Goal: Use online tool/utility: Utilize a website feature to perform a specific function

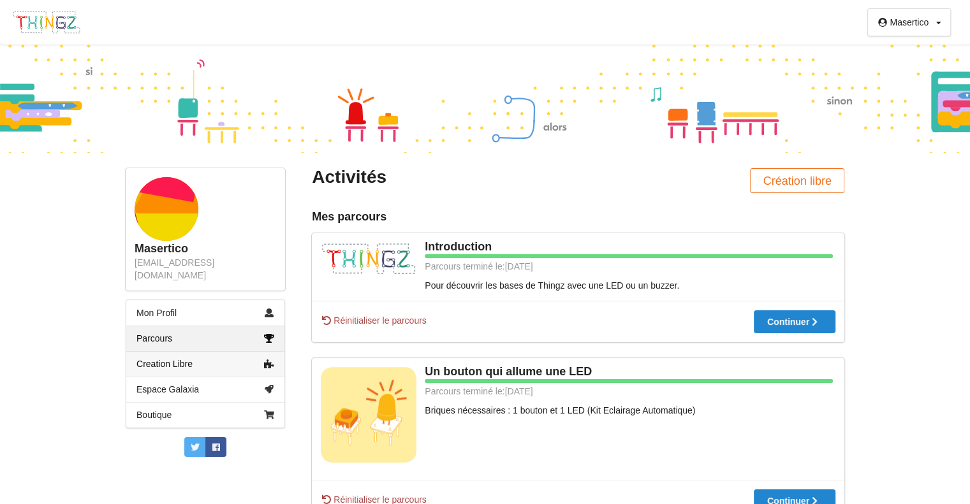
click at [224, 351] on link "Creation Libre" at bounding box center [205, 364] width 158 height 26
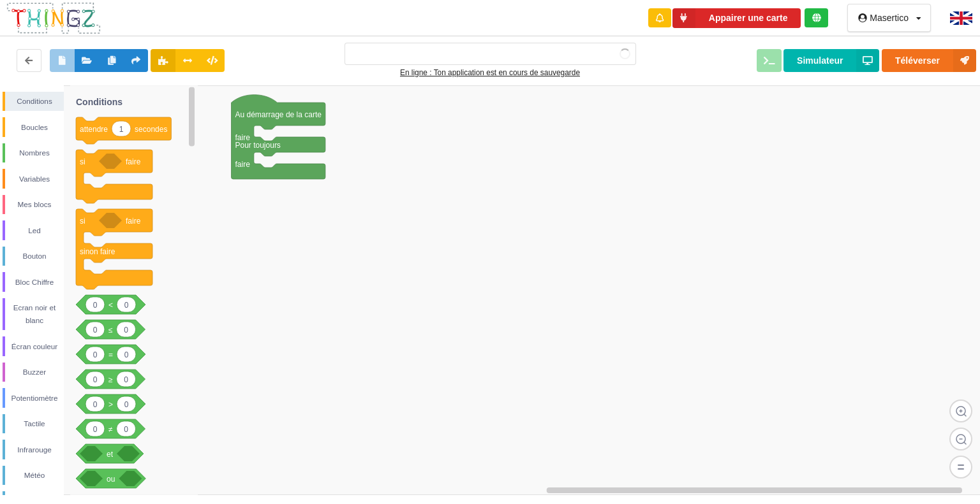
type input "Ma super application n°1"
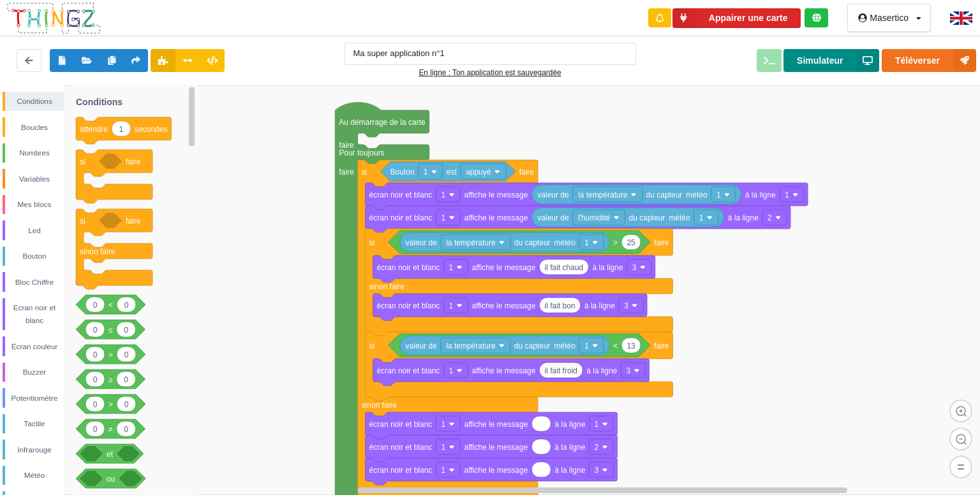
click at [837, 58] on button "Simulateur" at bounding box center [831, 60] width 96 height 23
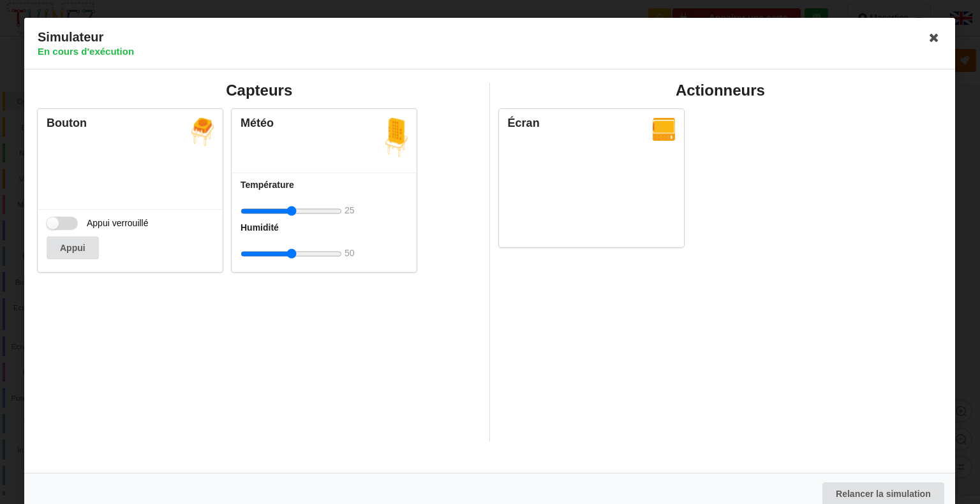
click at [65, 224] on label "Appui verrouillé" at bounding box center [98, 223] width 102 height 13
click at [65, 224] on input "Appui verrouillé" at bounding box center [62, 223] width 31 height 13
checkbox input "true"
click at [296, 212] on input "range" at bounding box center [290, 212] width 101 height 24
click at [304, 210] on input "range" at bounding box center [290, 212] width 101 height 24
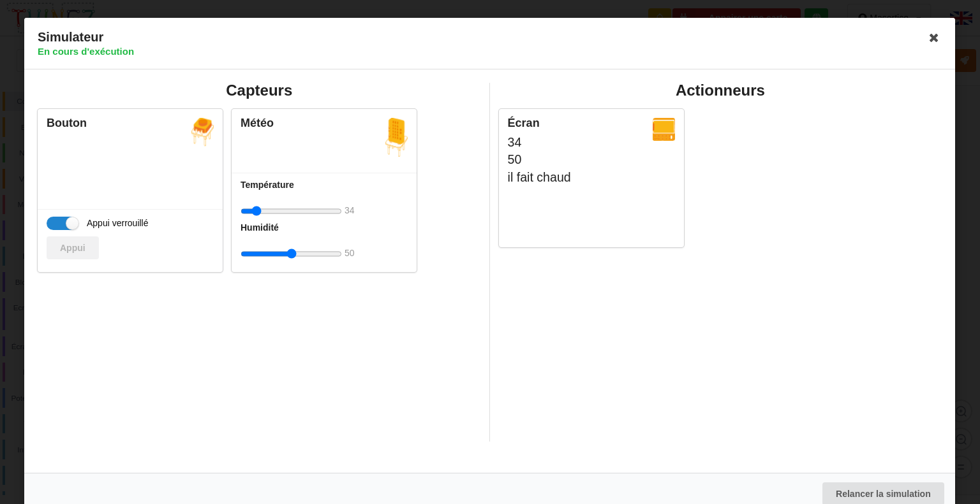
click at [256, 210] on input "range" at bounding box center [290, 212] width 101 height 24
click at [284, 209] on input "range" at bounding box center [290, 212] width 101 height 24
click at [332, 209] on input "range" at bounding box center [290, 212] width 101 height 24
drag, startPoint x: 309, startPoint y: 210, endPoint x: 401, endPoint y: 207, distance: 91.9
click at [342, 207] on input "range" at bounding box center [290, 212] width 101 height 24
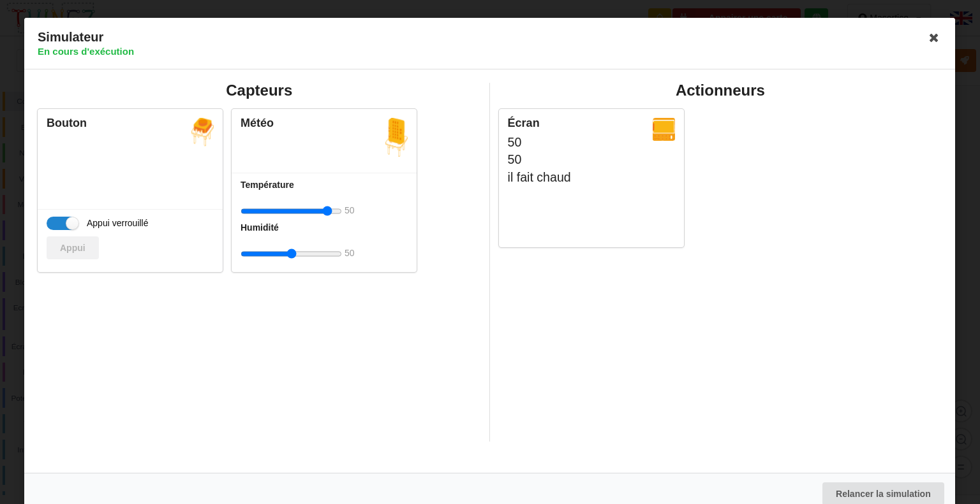
click at [338, 210] on input "range" at bounding box center [290, 212] width 101 height 24
click at [342, 210] on div "Température 50" at bounding box center [323, 201] width 167 height 44
click at [317, 206] on input "range" at bounding box center [290, 212] width 101 height 24
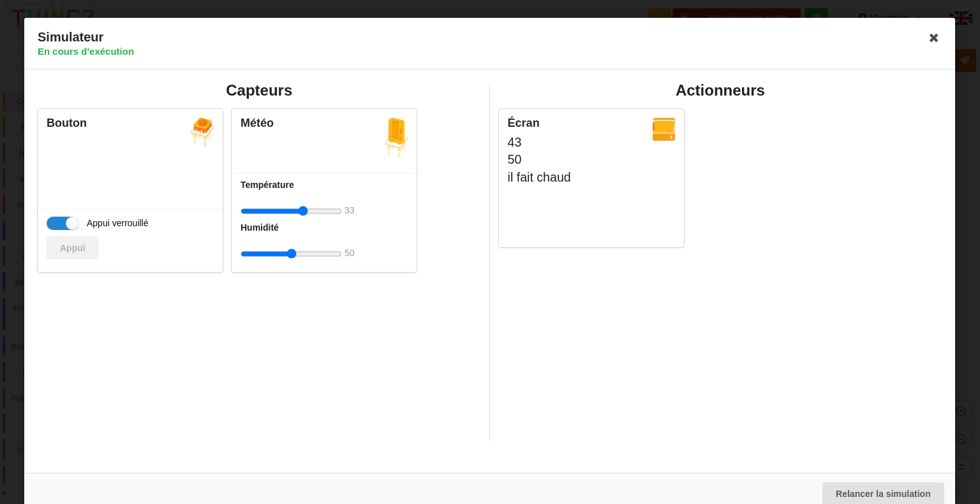
click at [303, 208] on input "range" at bounding box center [290, 212] width 101 height 24
click at [293, 207] on input "range" at bounding box center [290, 212] width 101 height 24
click at [288, 207] on input "range" at bounding box center [290, 212] width 101 height 24
type input "20"
click at [284, 210] on input "range" at bounding box center [290, 212] width 101 height 24
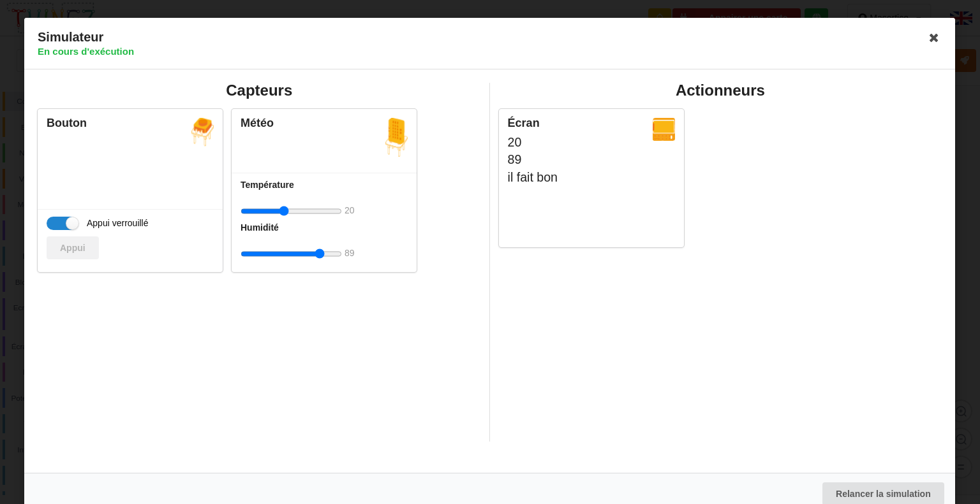
click at [319, 253] on input "range" at bounding box center [290, 254] width 101 height 24
click at [293, 253] on input "range" at bounding box center [290, 254] width 101 height 24
click at [286, 251] on input "range" at bounding box center [290, 254] width 101 height 24
click at [268, 254] on input "range" at bounding box center [290, 254] width 101 height 24
click at [324, 252] on input "range" at bounding box center [290, 254] width 101 height 24
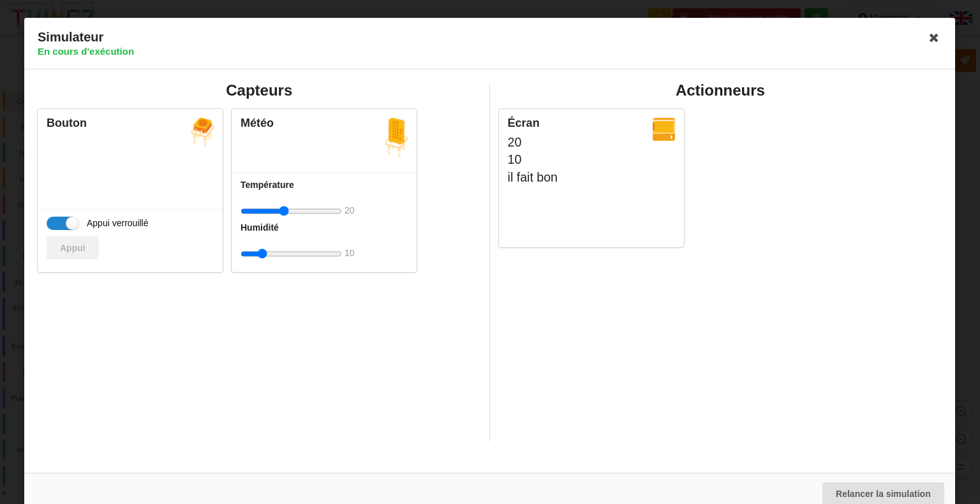
type input "10"
click at [262, 252] on input "range" at bounding box center [290, 254] width 101 height 24
type input "30"
click at [298, 209] on input "range" at bounding box center [290, 212] width 101 height 24
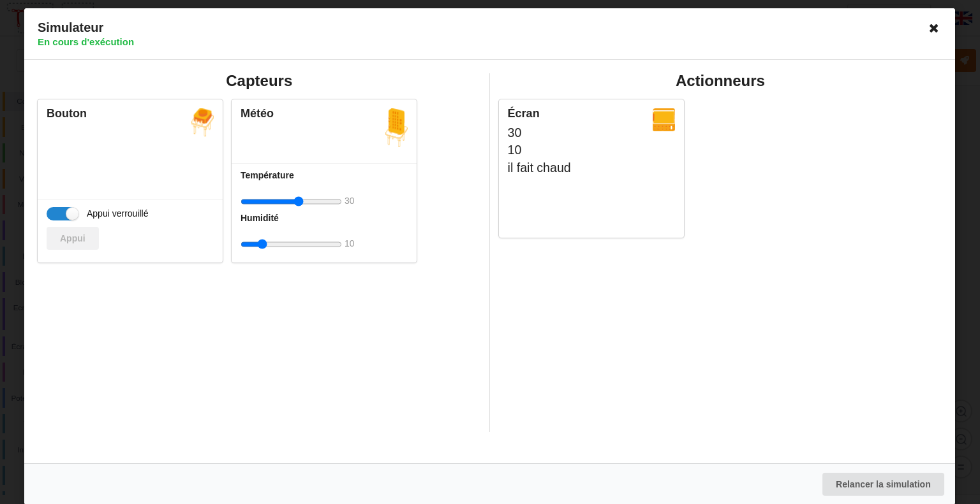
click at [924, 27] on icon at bounding box center [934, 28] width 20 height 20
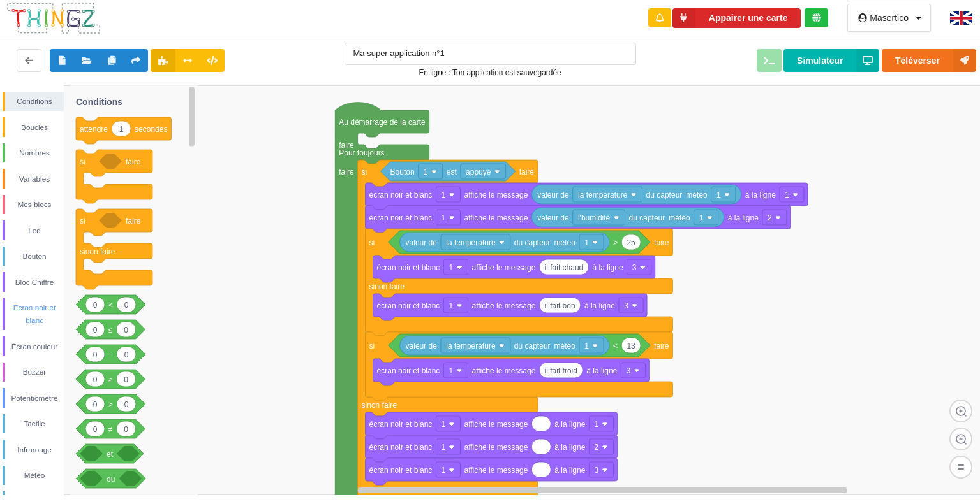
scroll to position [176, 0]
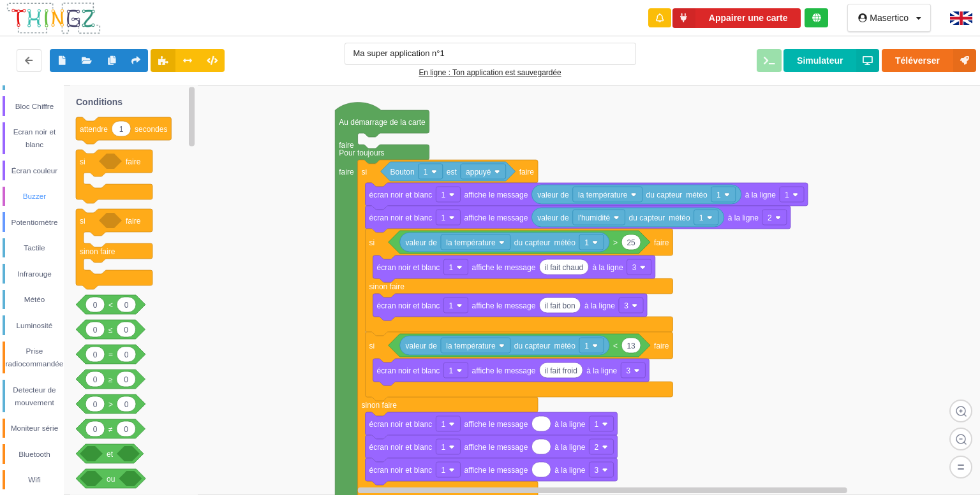
click at [28, 190] on div "Buzzer" at bounding box center [34, 196] width 59 height 13
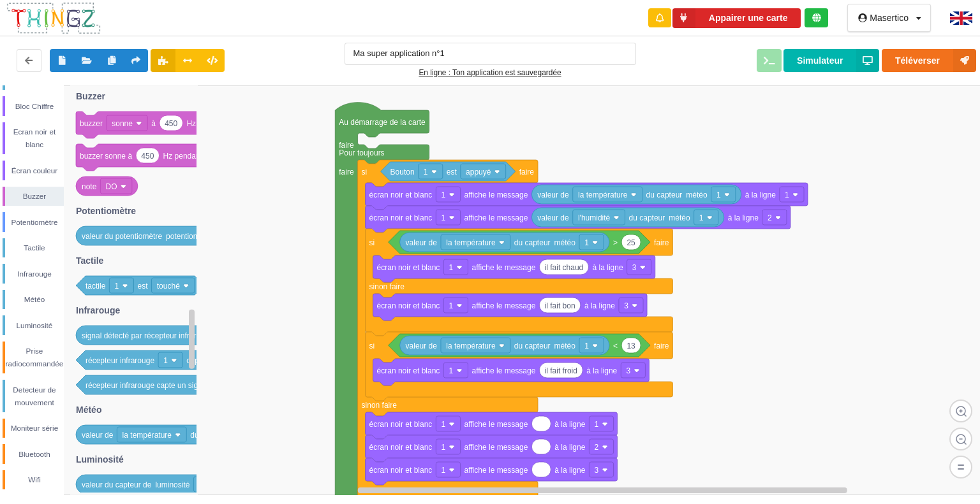
click at [320, 186] on rect at bounding box center [494, 290] width 988 height 410
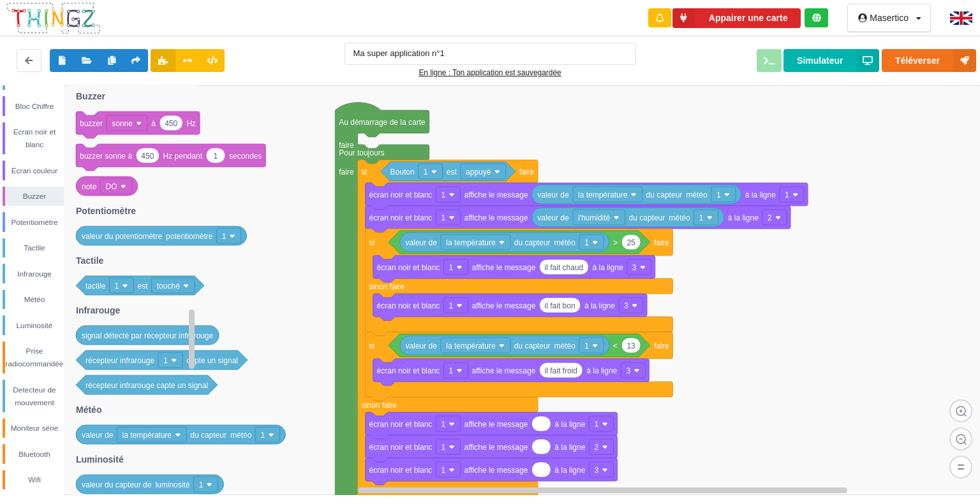
click at [176, 127] on text "450" at bounding box center [171, 123] width 13 height 9
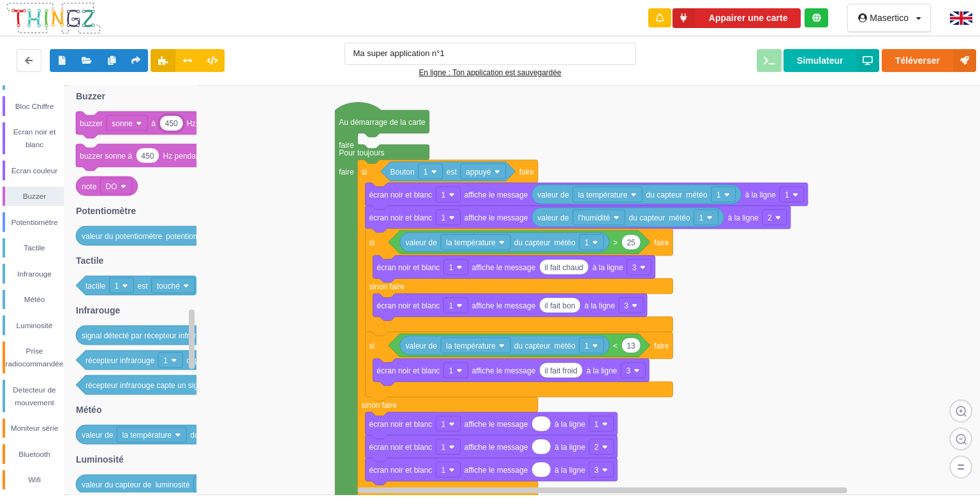
click at [303, 132] on rect at bounding box center [494, 290] width 988 height 410
click at [541, 128] on rect at bounding box center [494, 290] width 988 height 410
drag, startPoint x: 85, startPoint y: 125, endPoint x: 476, endPoint y: 138, distance: 391.2
click at [476, 138] on div "Conditions Boucles Nombres Variables Mes blocs Led Bouton Bloc Chiffre Ecran no…" at bounding box center [494, 290] width 988 height 410
click at [1, 348] on div "Prise radiocommandée" at bounding box center [32, 358] width 64 height 33
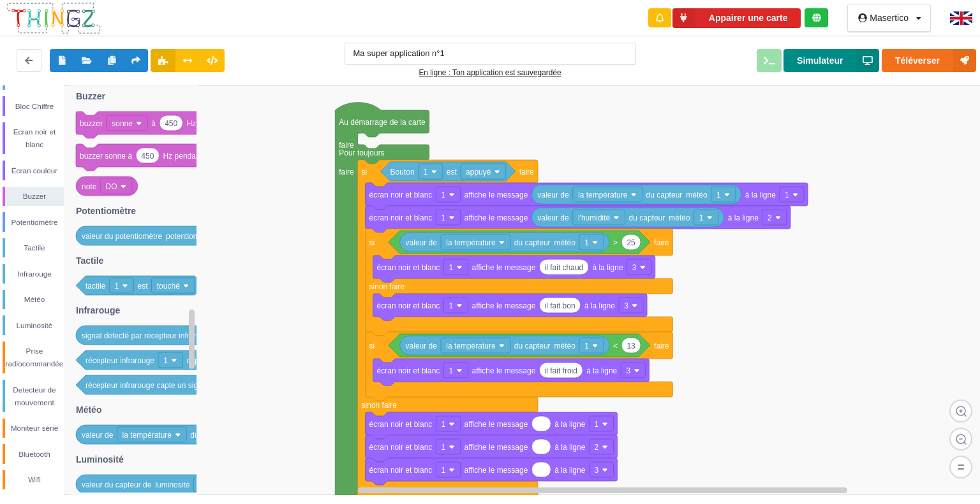
click at [819, 70] on button "Simulateur" at bounding box center [831, 60] width 96 height 23
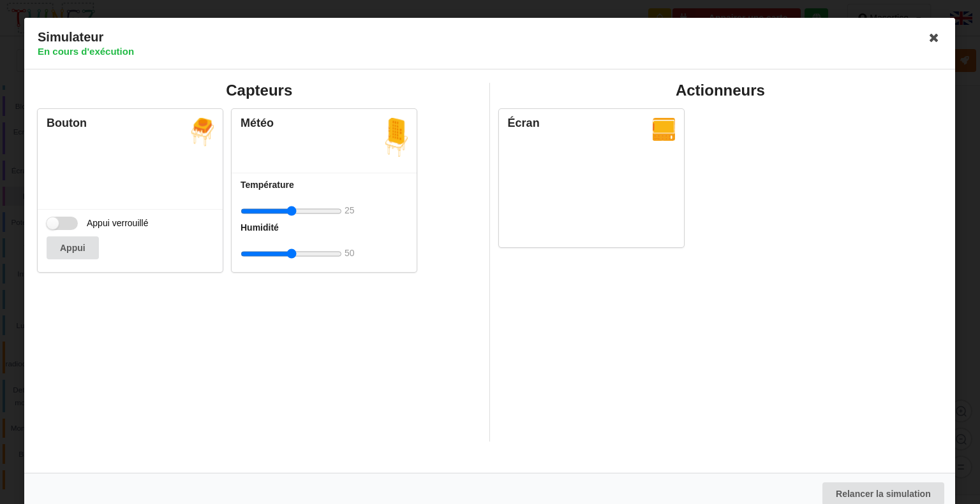
click at [61, 220] on label "Appui verrouillé" at bounding box center [98, 223] width 102 height 13
click at [61, 220] on input "Appui verrouillé" at bounding box center [62, 223] width 31 height 13
click at [61, 220] on label "Appui verrouillé" at bounding box center [98, 223] width 102 height 13
click at [61, 220] on input "Appui verrouillé" at bounding box center [62, 223] width 31 height 13
checkbox input "false"
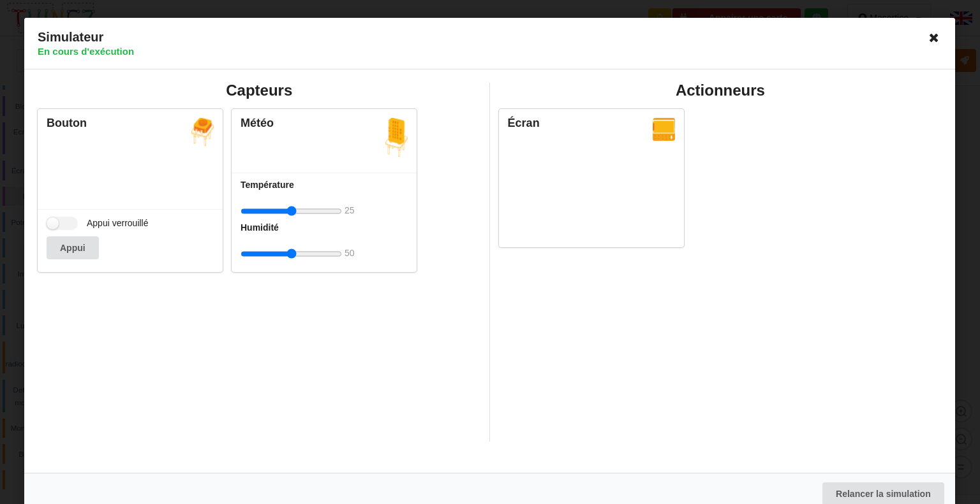
click at [924, 36] on icon at bounding box center [934, 37] width 20 height 20
